Goal: Task Accomplishment & Management: Manage account settings

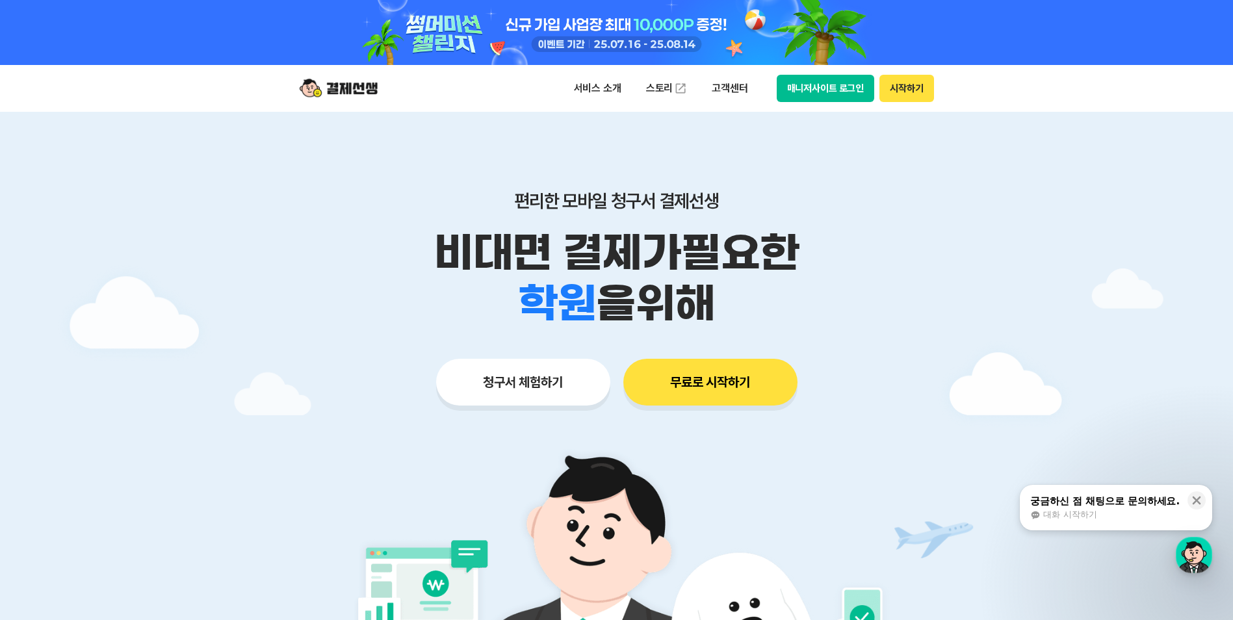
click at [850, 84] on button "매니저사이트 로그인" at bounding box center [826, 88] width 98 height 27
click at [815, 85] on button "매니저사이트 로그인" at bounding box center [826, 88] width 98 height 27
